Goal: Check status: Check status

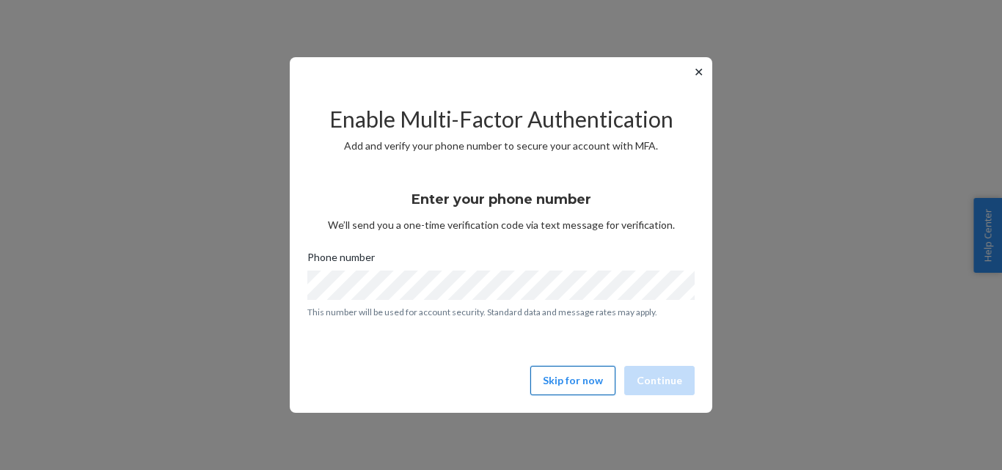
click at [564, 382] on button "Skip for now" at bounding box center [573, 380] width 85 height 29
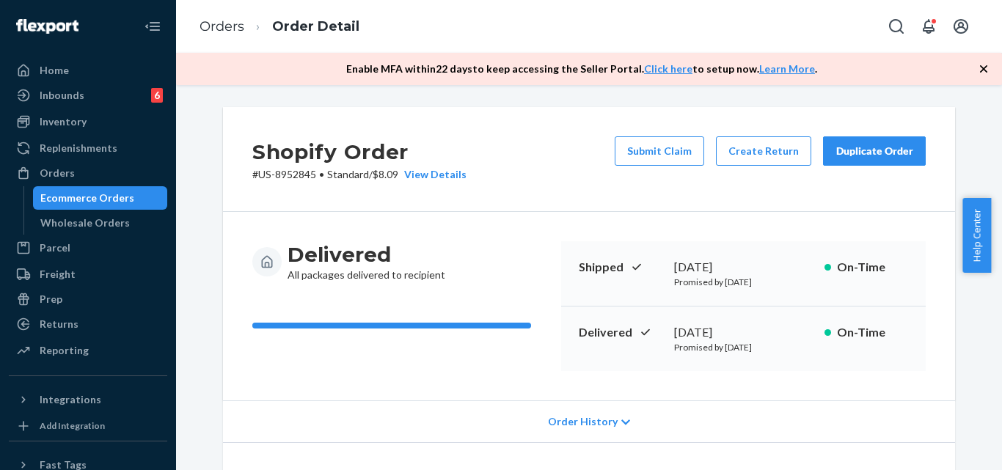
click at [985, 71] on icon "button" at bounding box center [984, 69] width 15 height 15
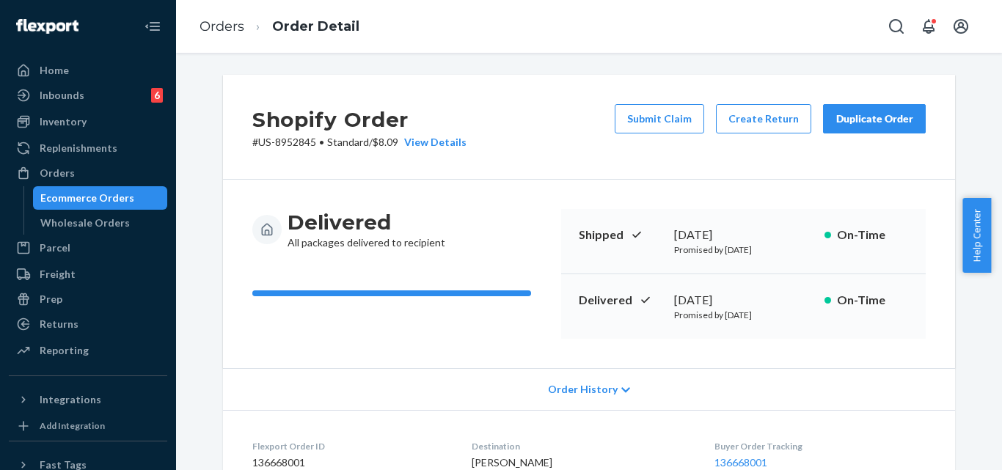
drag, startPoint x: 112, startPoint y: 187, endPoint x: 129, endPoint y: 193, distance: 17.9
click at [112, 186] on link "Ecommerce Orders" at bounding box center [100, 197] width 135 height 23
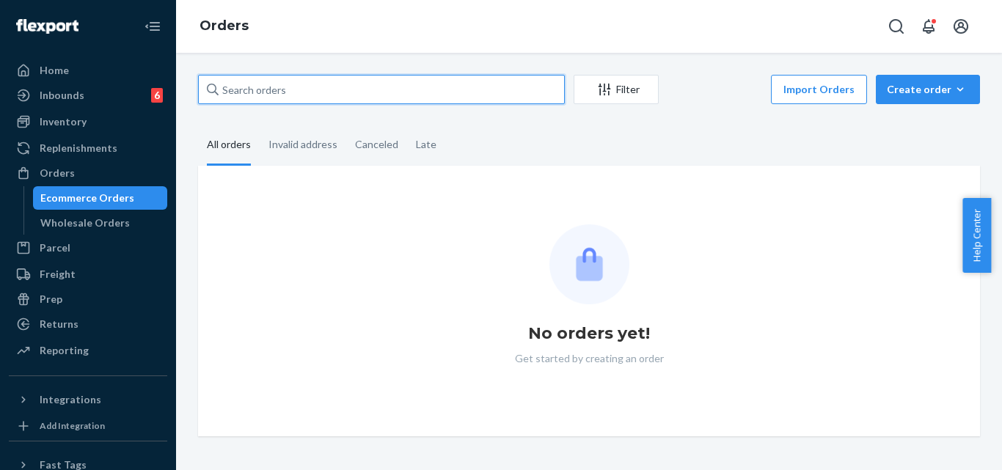
click at [254, 92] on input "text" at bounding box center [381, 89] width 367 height 29
paste input "US-8959606"
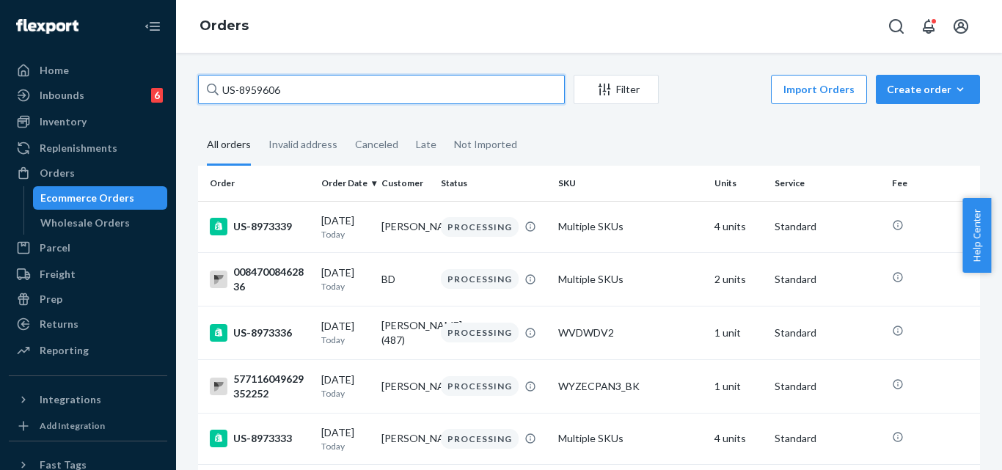
type input "US-8959606"
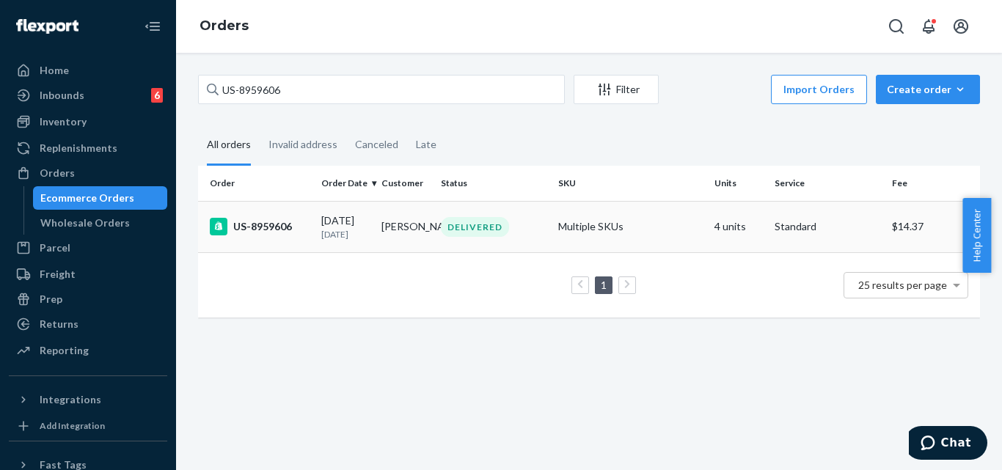
click at [262, 227] on div "US-8959606" at bounding box center [260, 227] width 100 height 18
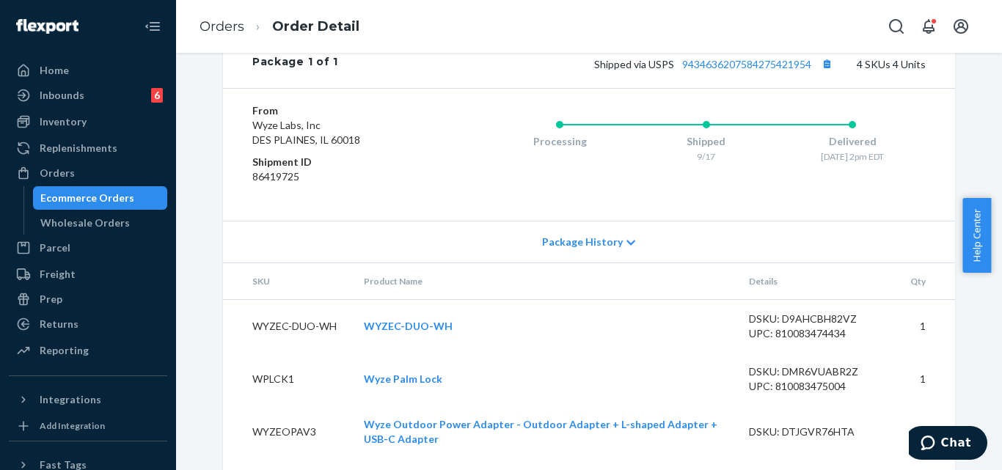
scroll to position [820, 0]
